Goal: Task Accomplishment & Management: Manage account settings

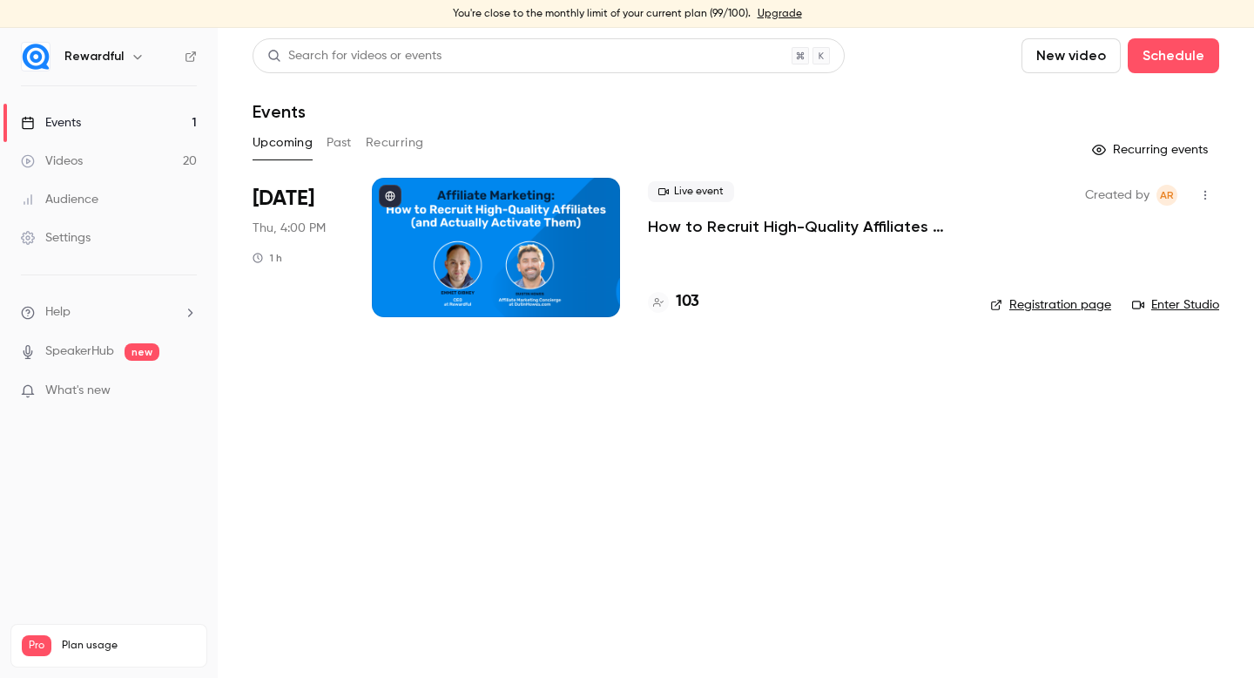
click at [705, 234] on p "How to Recruit High-Quality Affiliates (and Actually Activate Them)" at bounding box center [805, 226] width 314 height 21
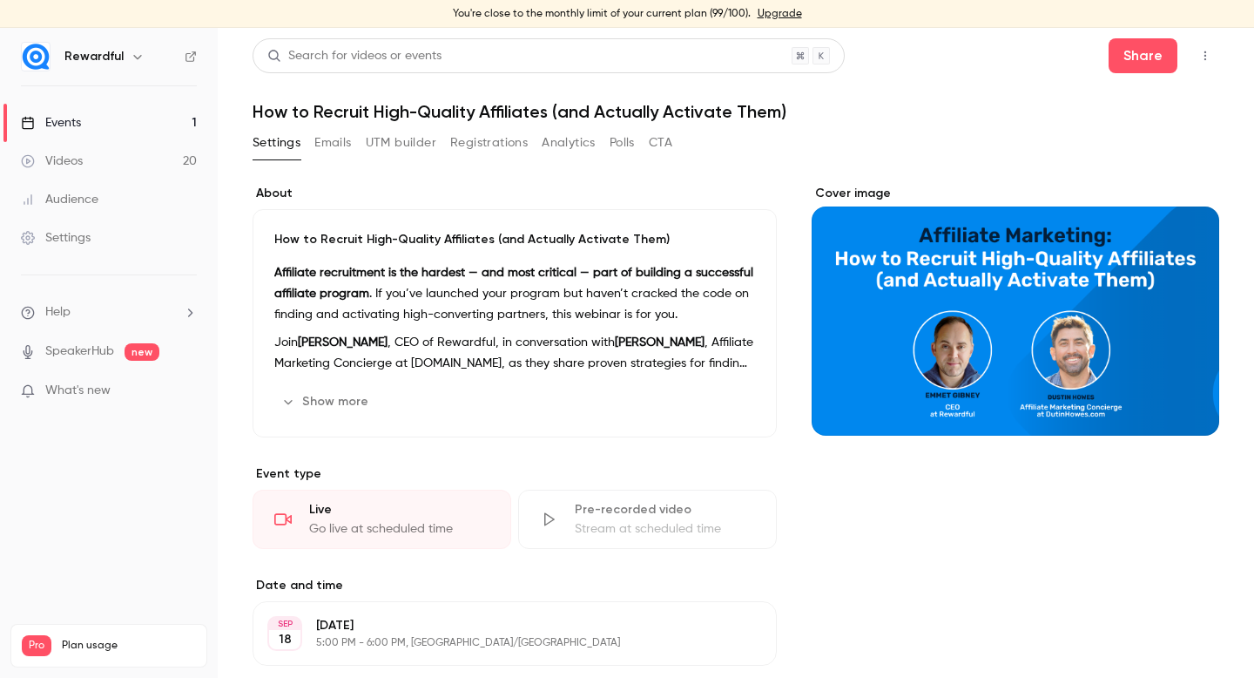
click at [496, 146] on button "Registrations" at bounding box center [489, 143] width 78 height 28
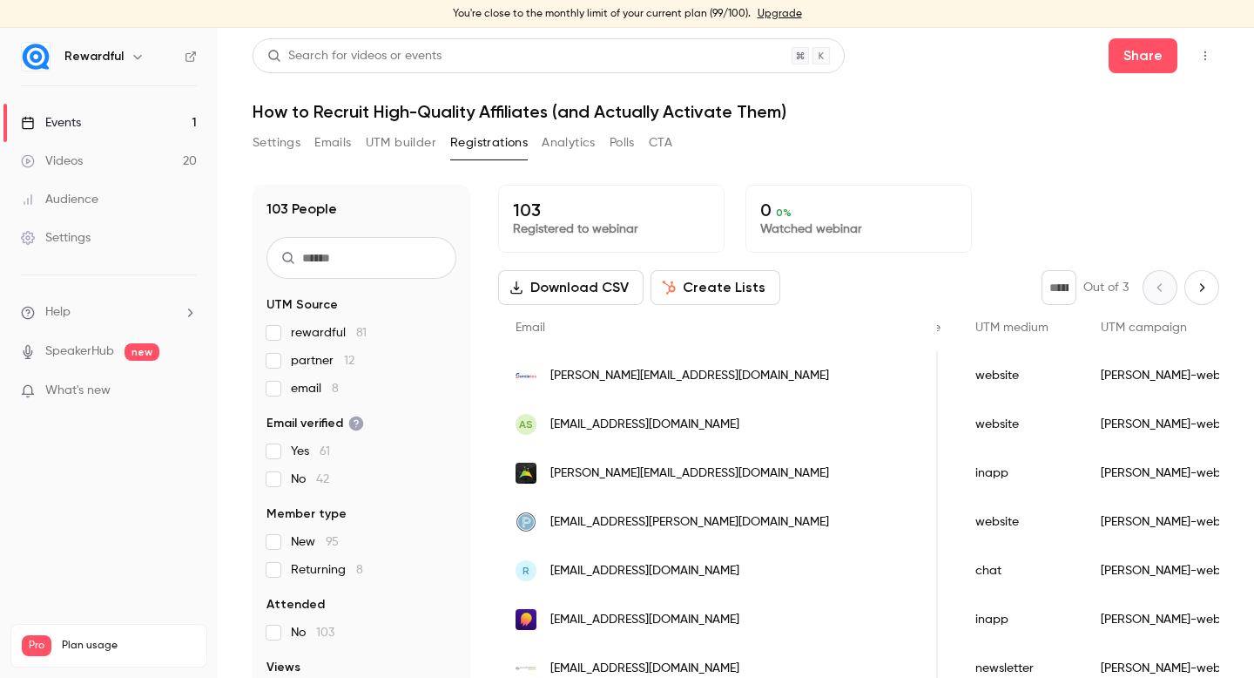
scroll to position [0, 1541]
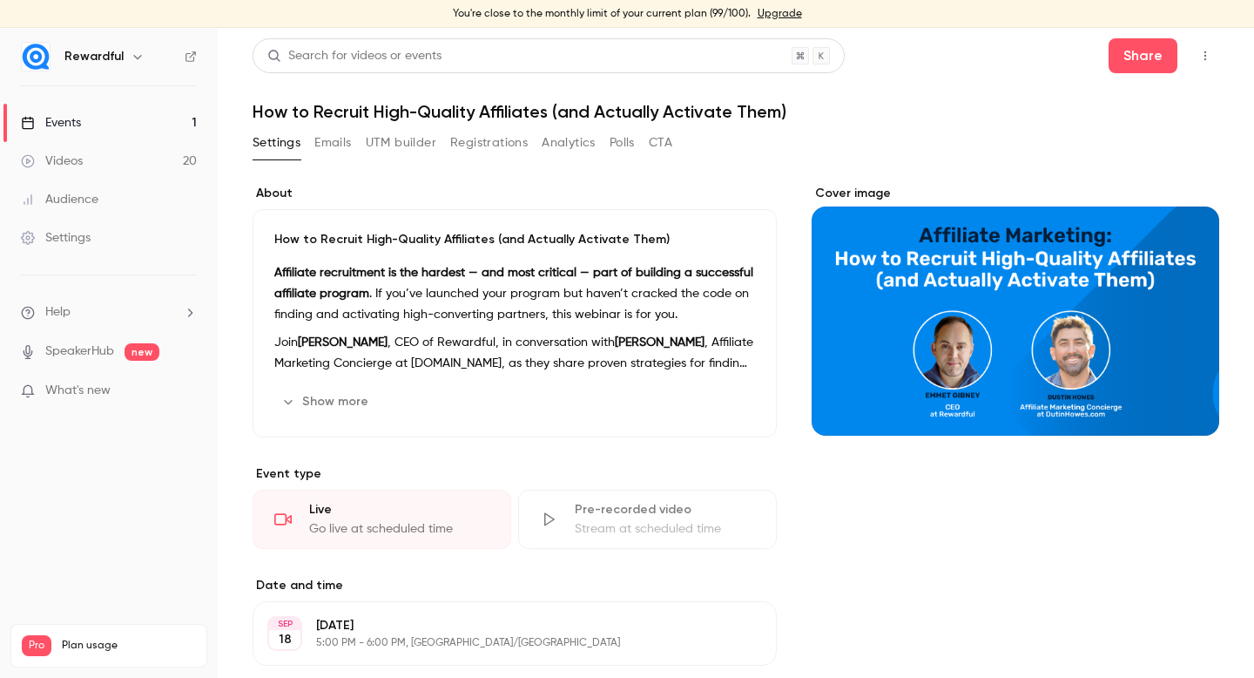
click at [512, 148] on button "Registrations" at bounding box center [489, 143] width 78 height 28
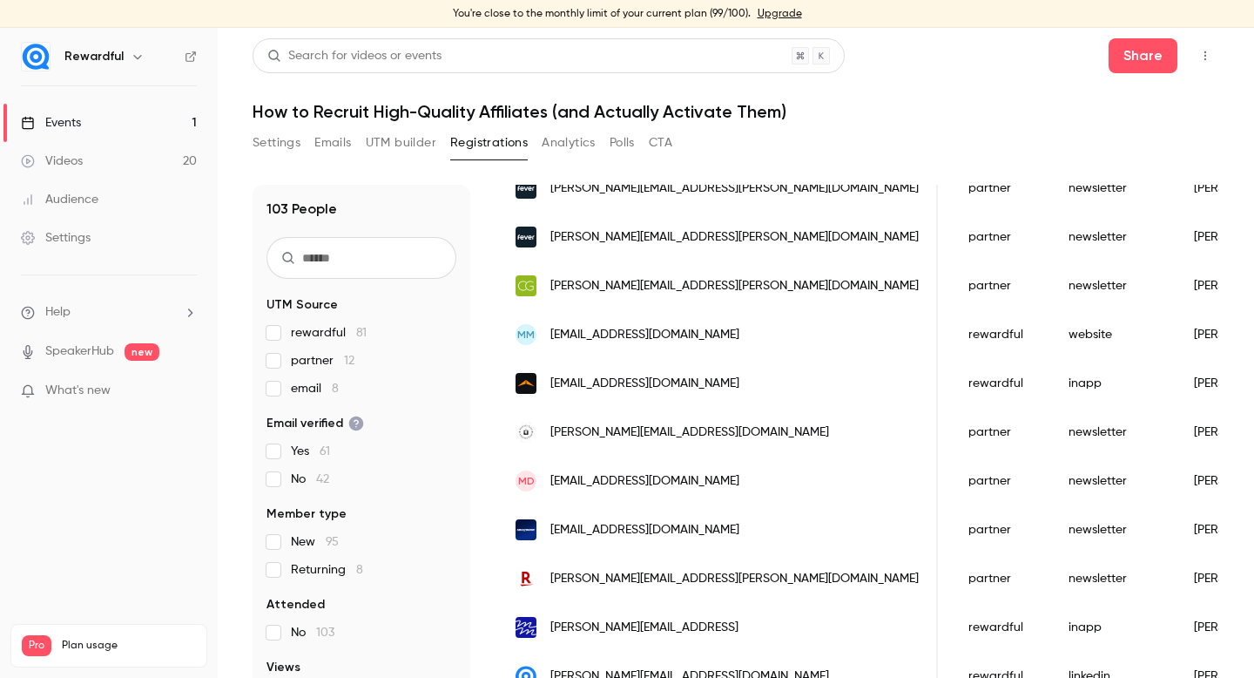
scroll to position [847, 0]
